Goal: Check status: Check status

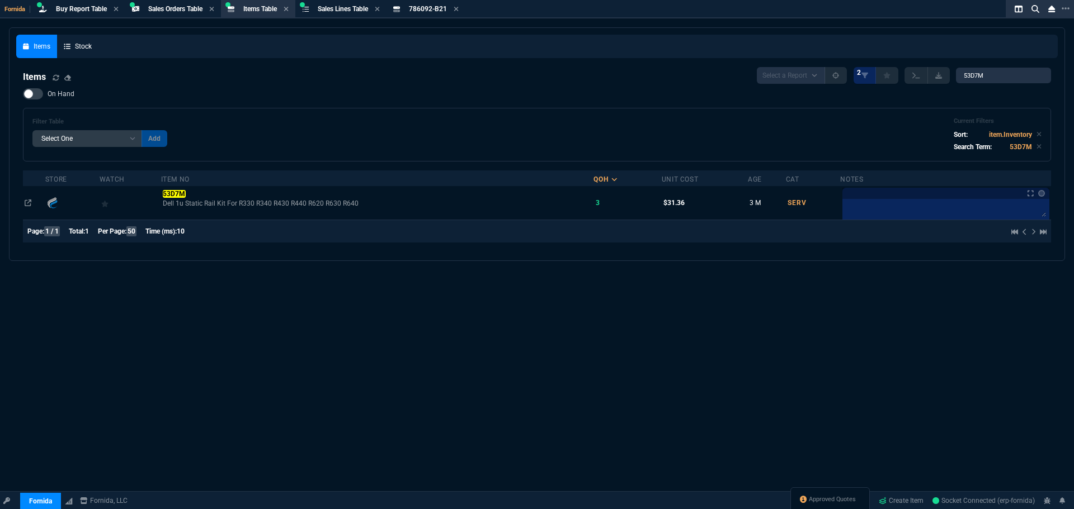
select select "9: OCAM"
select select
click at [871, 64] on nx-fornida-items-table "Items Select a Report NEW QUERY 2 53D7M On Hand Filter Table Select One Add Fil…" at bounding box center [536, 156] width 1041 height 193
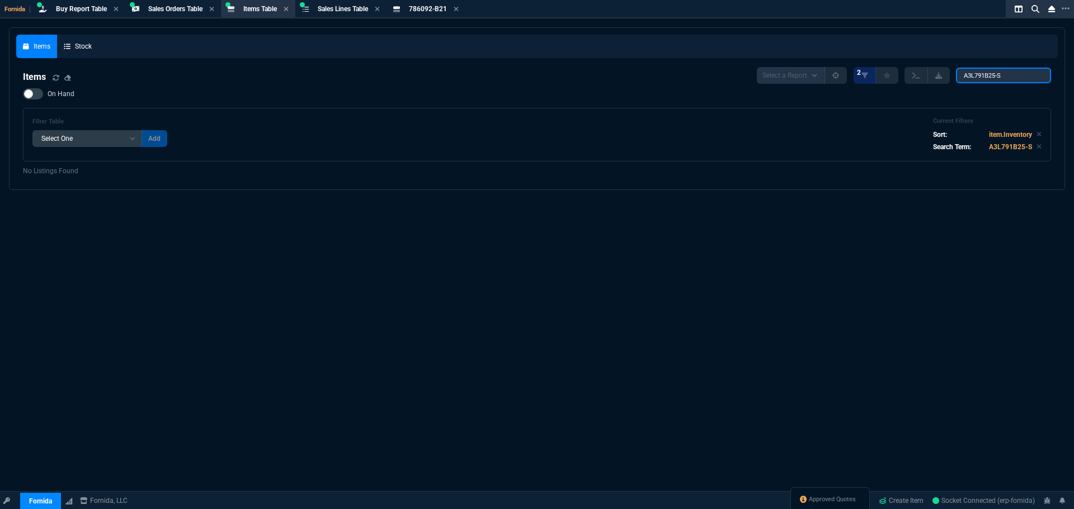
click at [1024, 74] on input "A3L791B25-S" at bounding box center [1003, 76] width 95 height 16
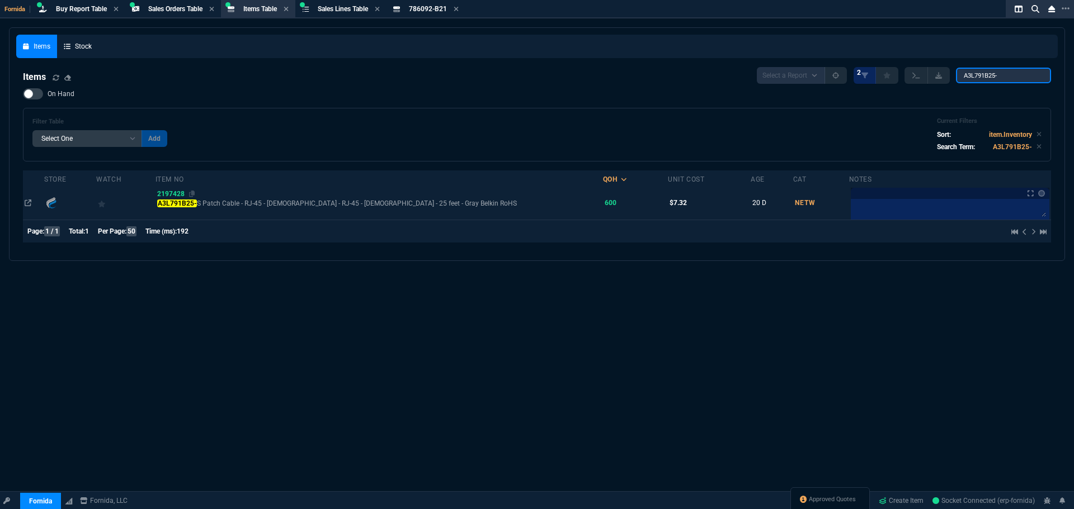
type input "A3L791B25-"
click at [174, 195] on span "2197428" at bounding box center [170, 194] width 27 height 8
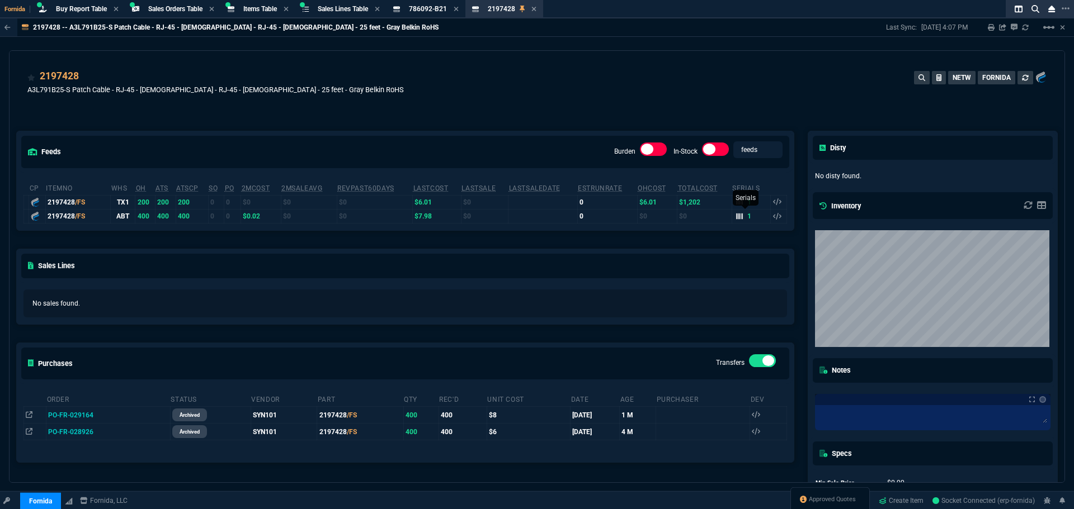
click at [736, 216] on icon at bounding box center [739, 216] width 7 height 6
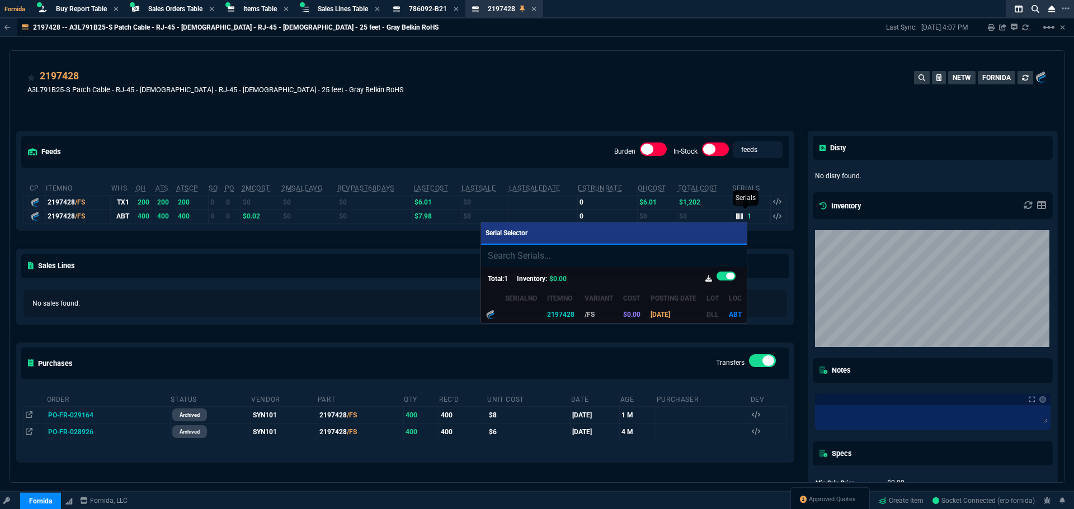
click at [735, 216] on div at bounding box center [537, 254] width 1074 height 509
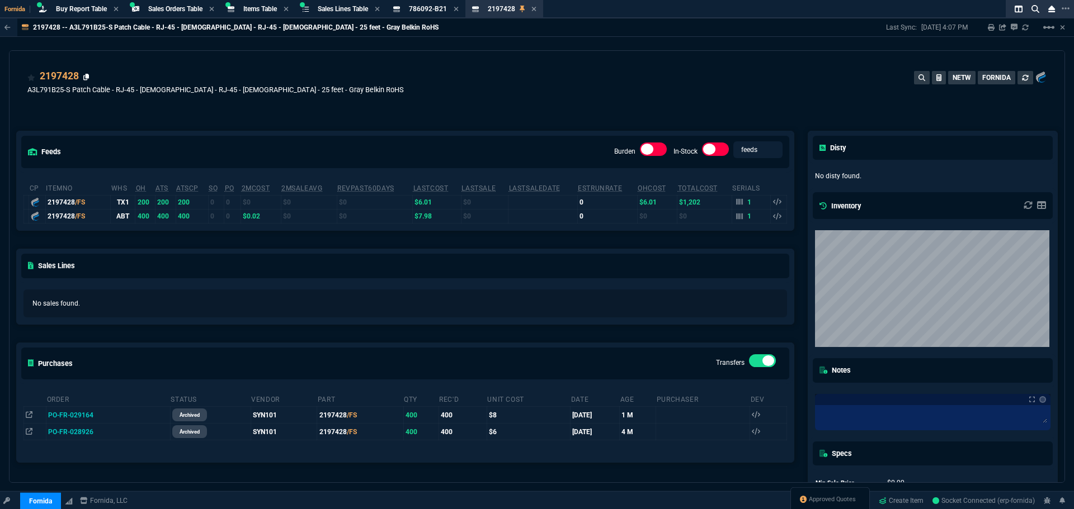
click at [84, 73] on link at bounding box center [86, 77] width 6 height 9
click at [273, 15] on div "Items Table Item" at bounding box center [258, 9] width 70 height 14
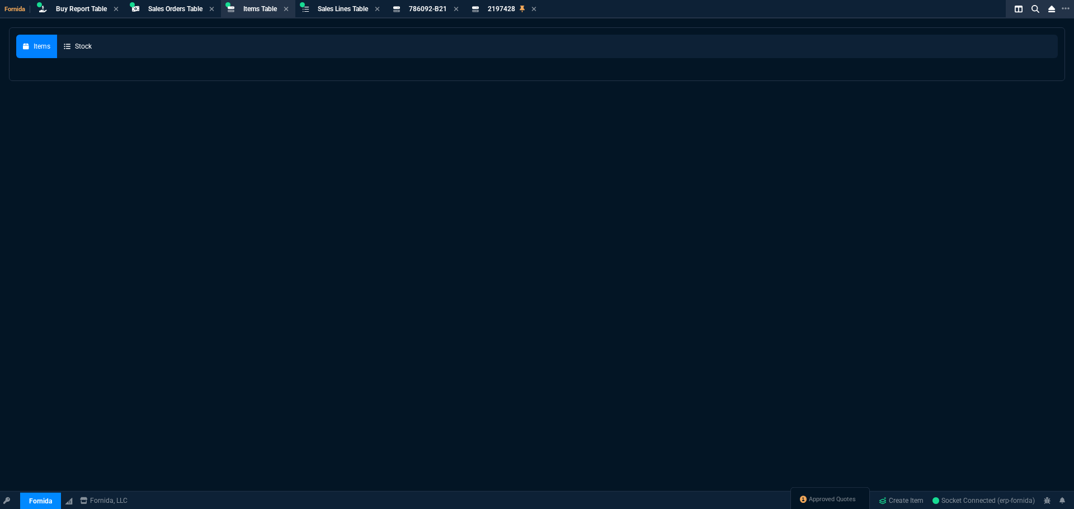
select select
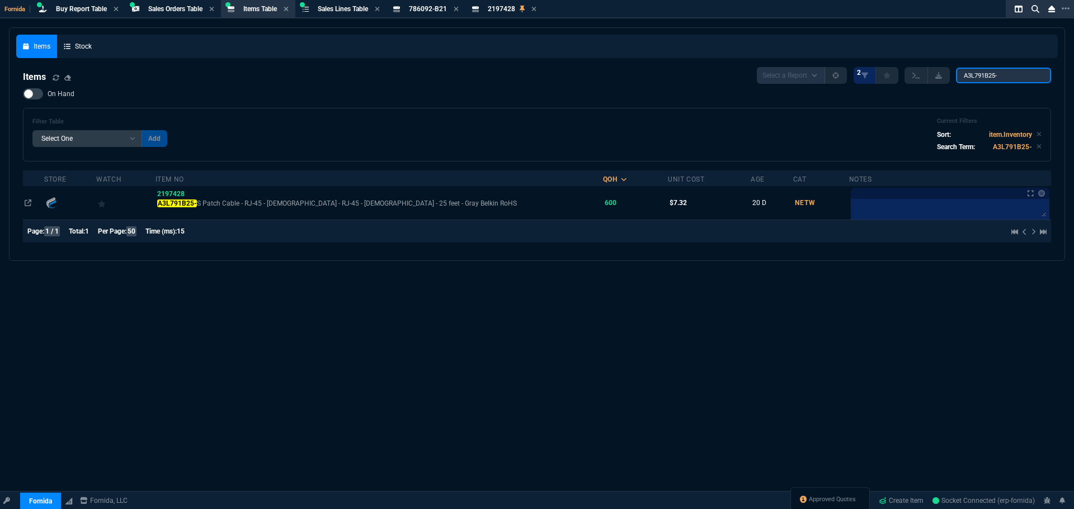
drag, startPoint x: 1001, startPoint y: 81, endPoint x: 776, endPoint y: 70, distance: 225.6
click at [900, 59] on div "Items Stock Items Select a Report NEW QUERY 2 A3L791B25- On Hand Filter Table S…" at bounding box center [536, 144] width 1041 height 219
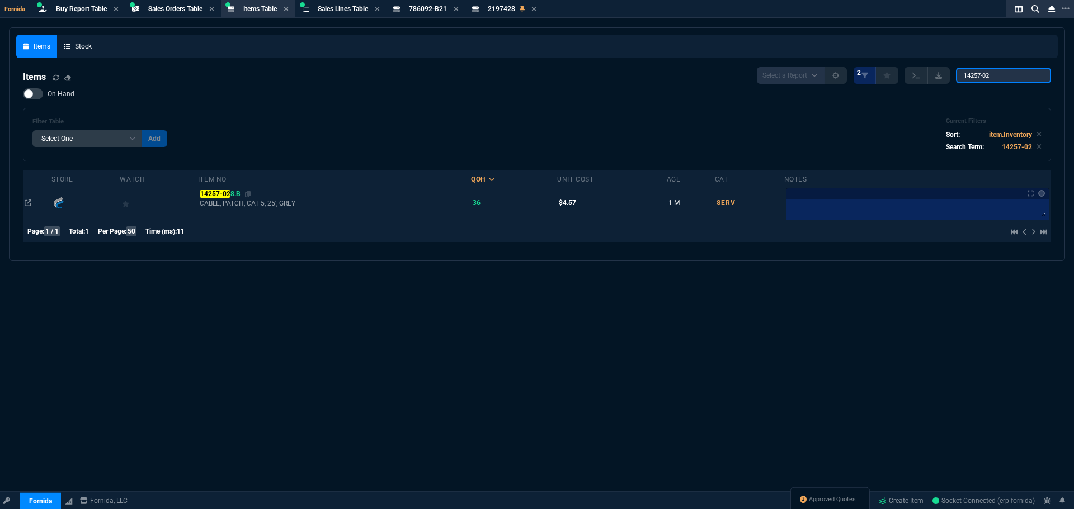
type input "14257-02"
click at [230, 195] on mark "14257-02" at bounding box center [215, 194] width 31 height 8
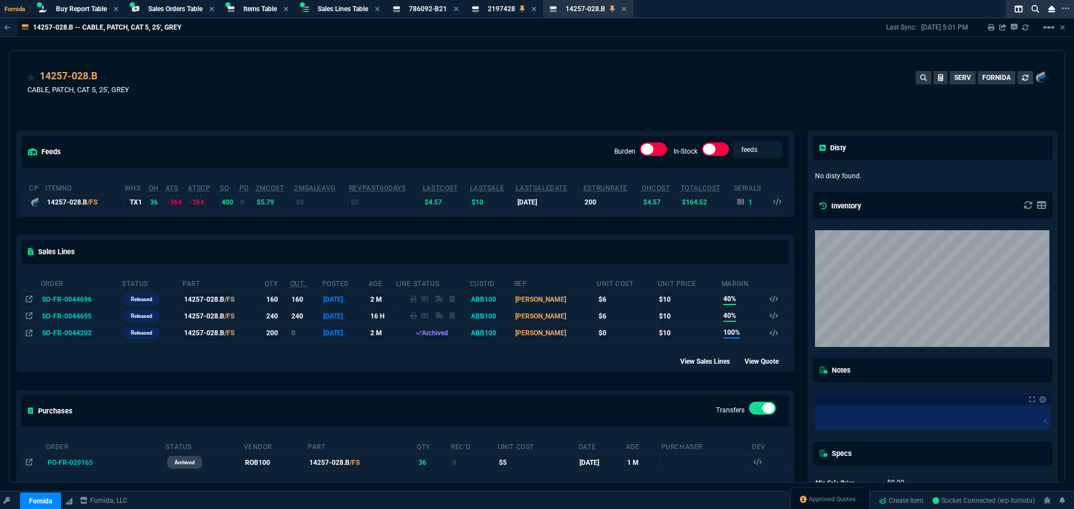
click at [72, 313] on td "SO-FR-0044695" at bounding box center [80, 316] width 81 height 17
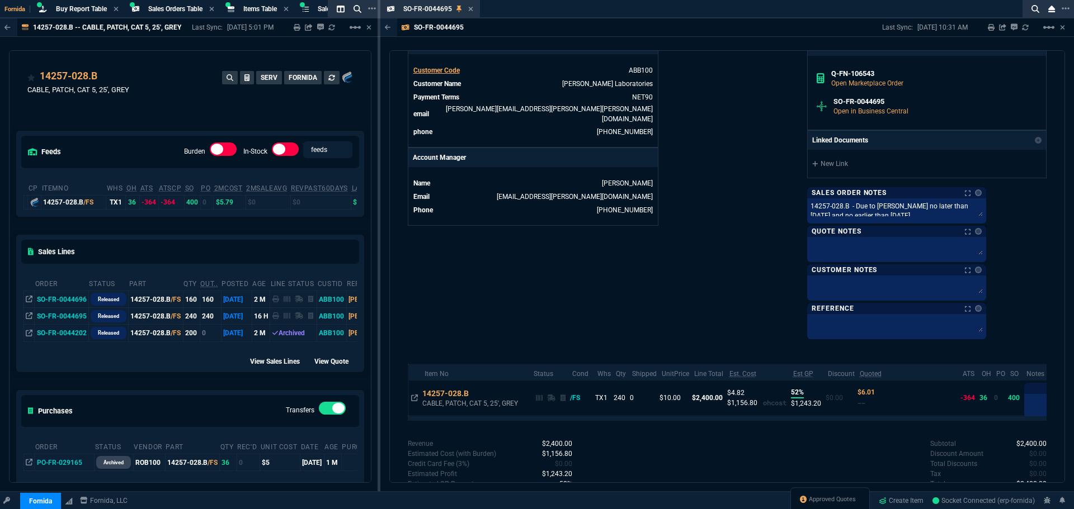
scroll to position [501, 0]
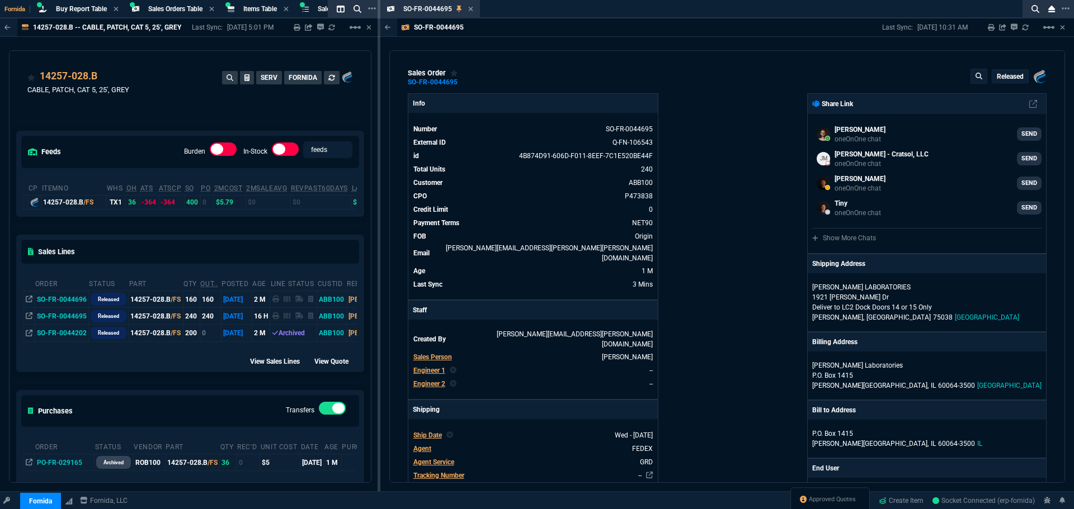
select select "9: OCAM"
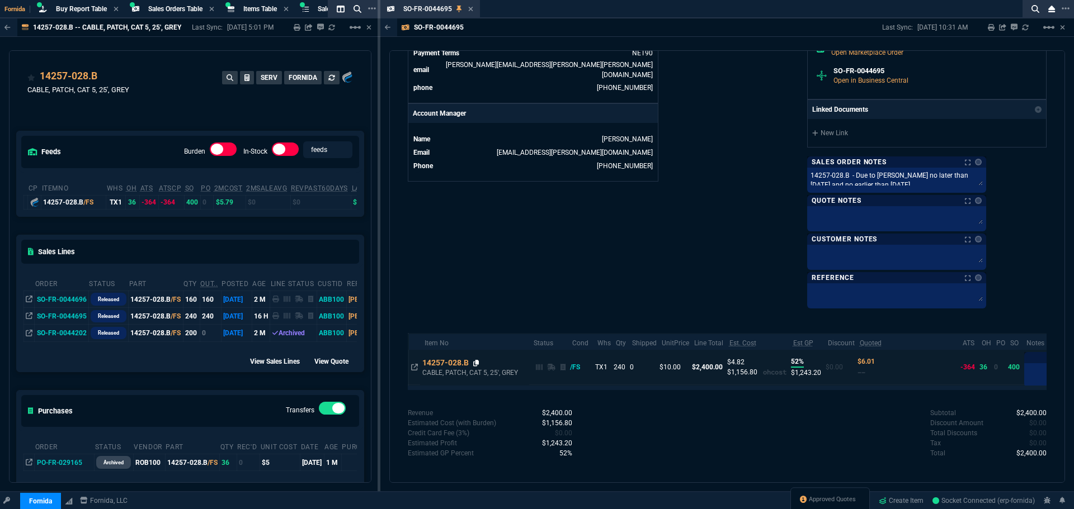
click at [478, 361] on icon at bounding box center [476, 363] width 6 height 7
